Goal: Information Seeking & Learning: Learn about a topic

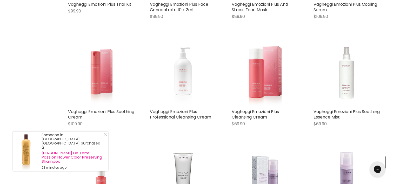
scroll to position [468, 0]
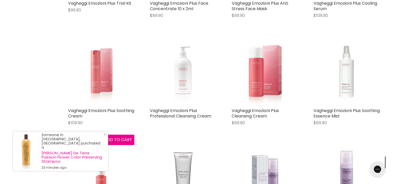
click at [104, 61] on img "Main content" at bounding box center [101, 72] width 44 height 66
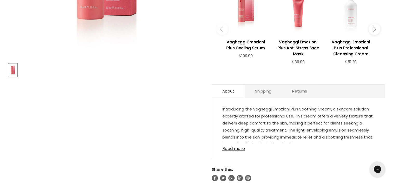
scroll to position [208, 0]
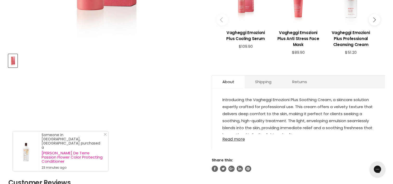
click at [228, 138] on link "Read more" at bounding box center [299, 138] width 152 height 8
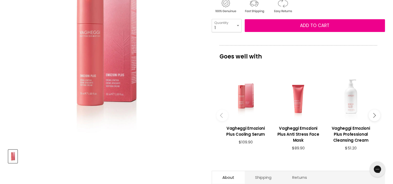
scroll to position [52, 0]
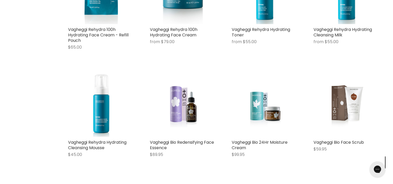
scroll to position [1203, 0]
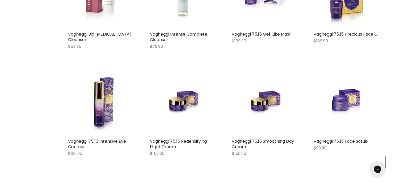
scroll to position [1359, 0]
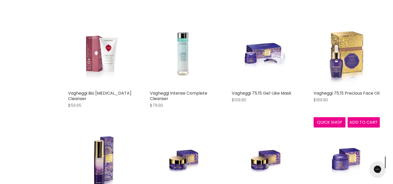
click at [342, 55] on img "Main content" at bounding box center [347, 55] width 66 height 66
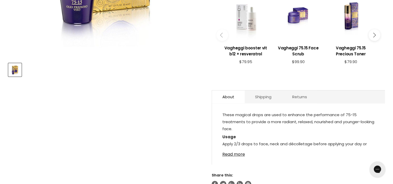
scroll to position [234, 0]
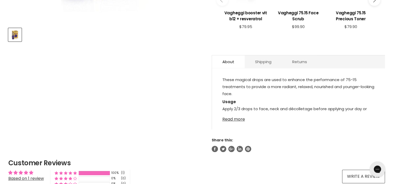
click at [239, 119] on link "Read more" at bounding box center [299, 118] width 152 height 8
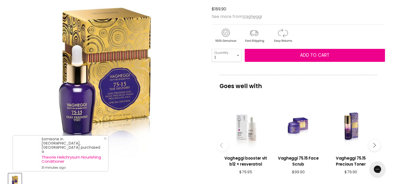
scroll to position [78, 0]
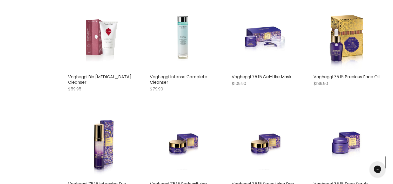
scroll to position [1428, 0]
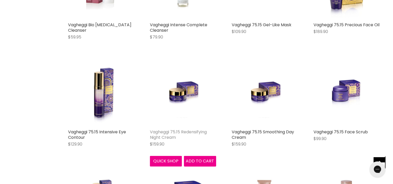
click at [183, 129] on link "Vagheggi 75.15 Redensifying Night Cream" at bounding box center [178, 134] width 57 height 11
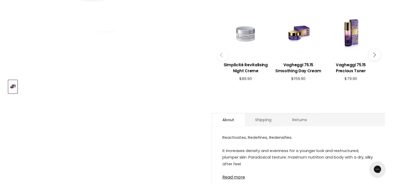
scroll to position [208, 0]
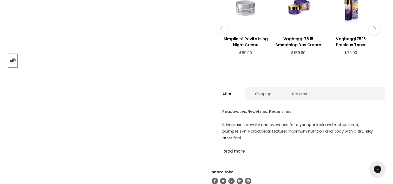
click at [231, 146] on link "Read more" at bounding box center [299, 150] width 152 height 8
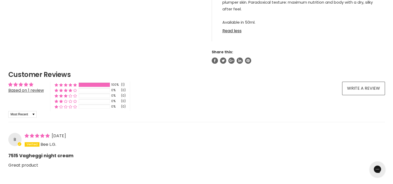
scroll to position [338, 0]
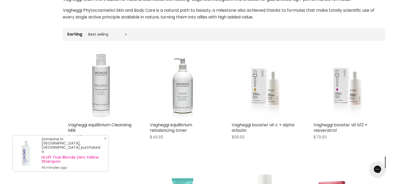
scroll to position [130, 0]
